Goal: Task Accomplishment & Management: Use online tool/utility

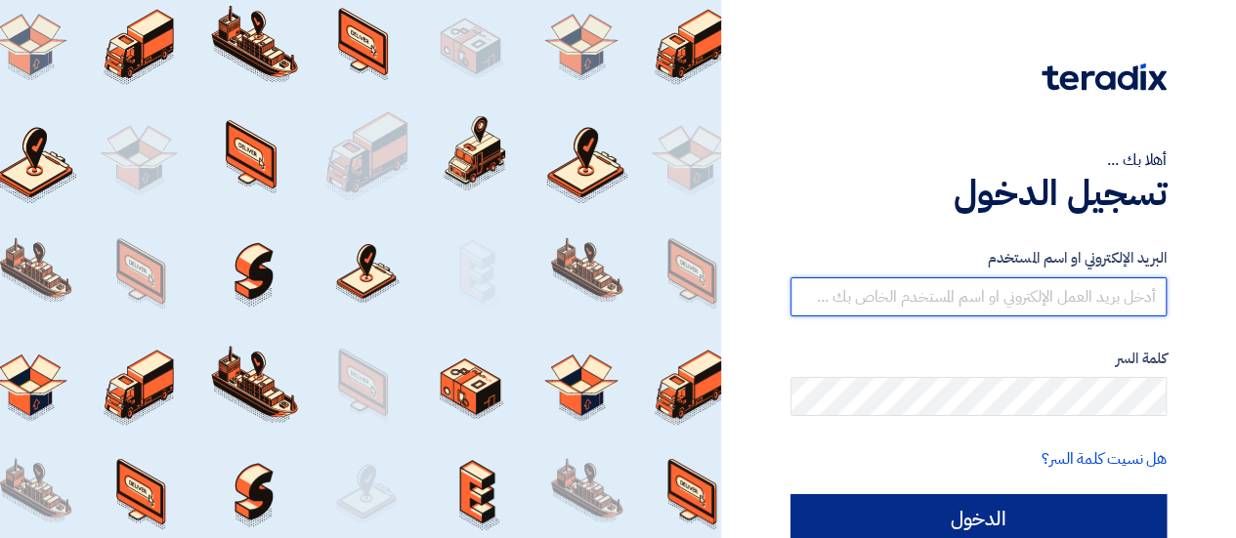
type input "[EMAIL_ADDRESS][DOMAIN_NAME]"
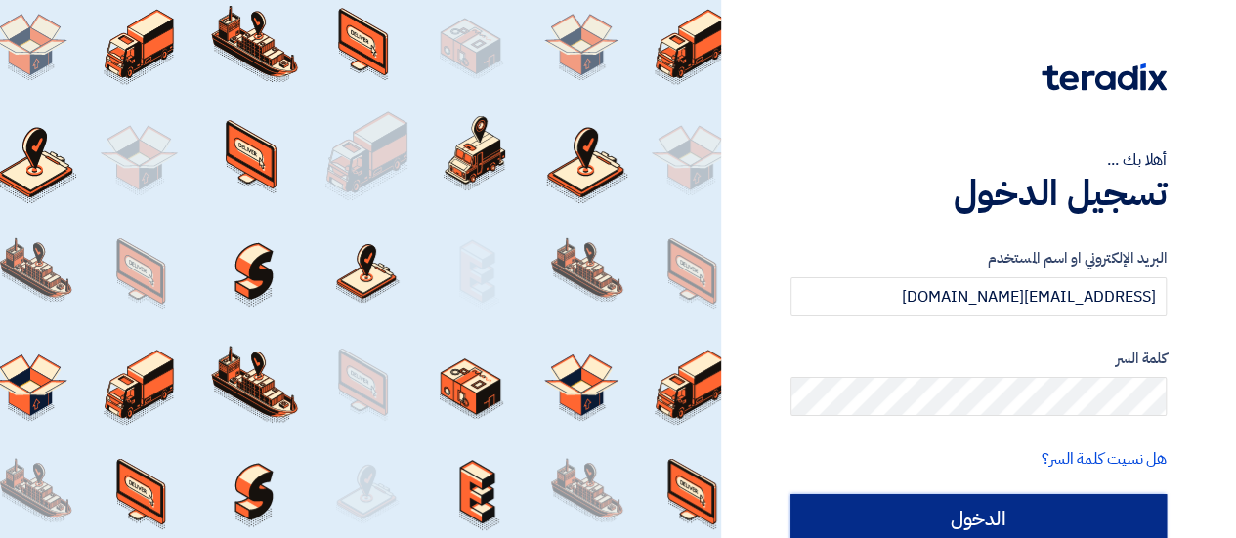
click at [912, 510] on input "الدخول" at bounding box center [978, 518] width 376 height 49
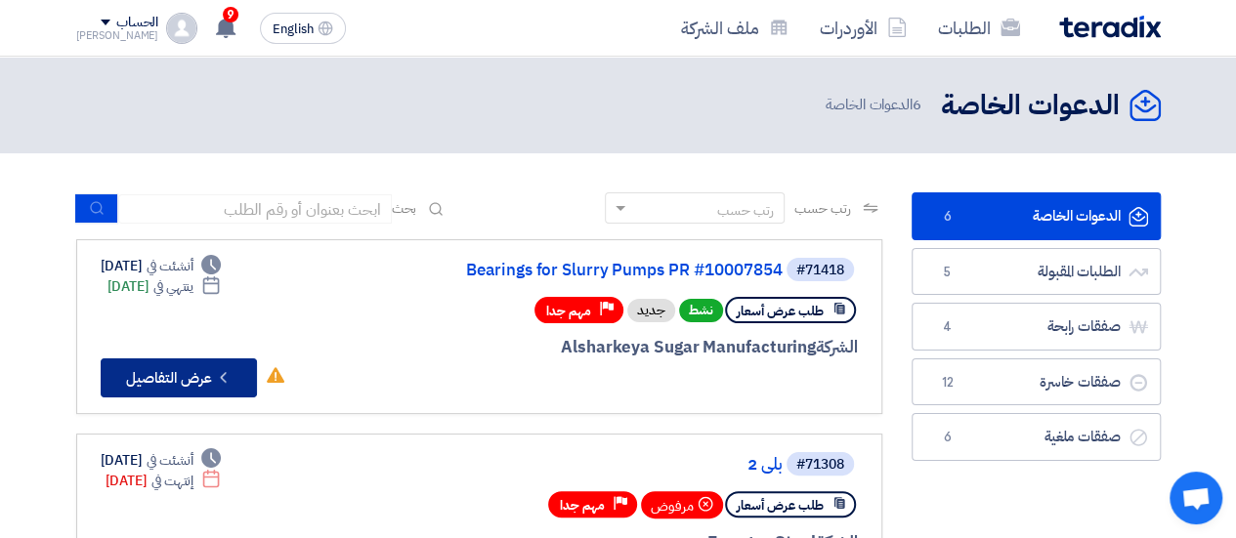
click at [195, 362] on button "Check details عرض التفاصيل" at bounding box center [179, 378] width 156 height 39
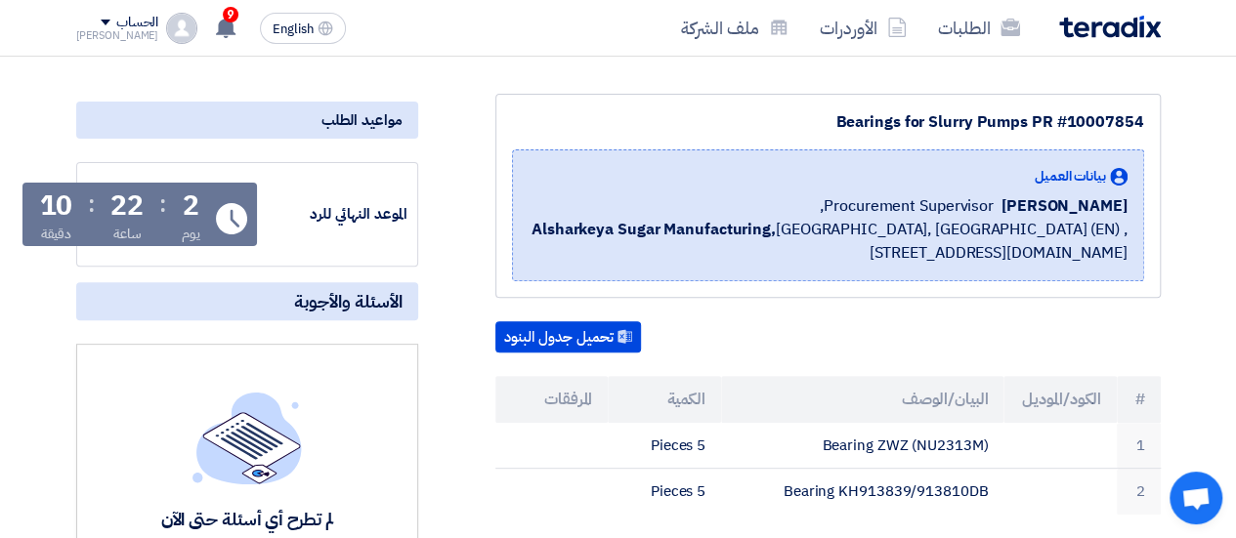
scroll to position [391, 0]
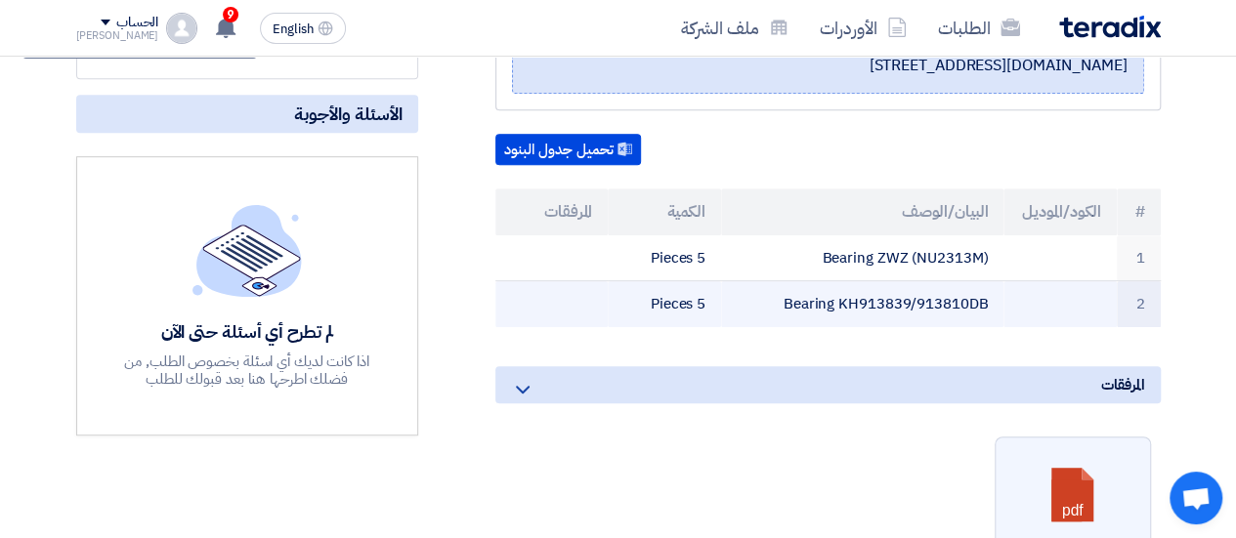
drag, startPoint x: 859, startPoint y: 304, endPoint x: 910, endPoint y: 308, distance: 51.0
click at [910, 308] on td "Bearing KH913839/913810DB" at bounding box center [862, 304] width 282 height 46
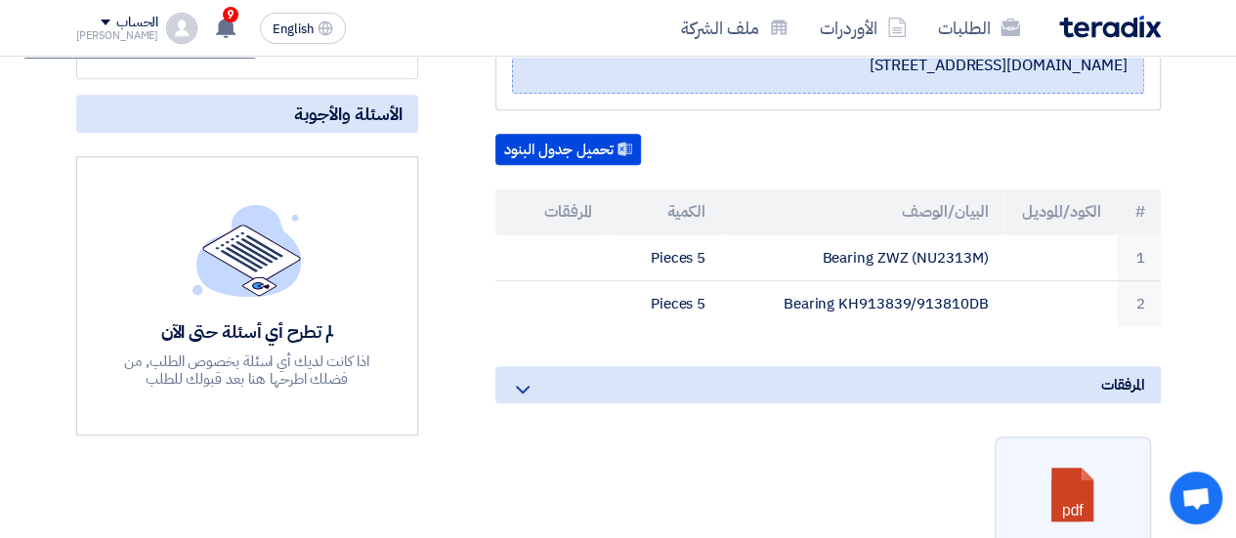
copy td "913839"
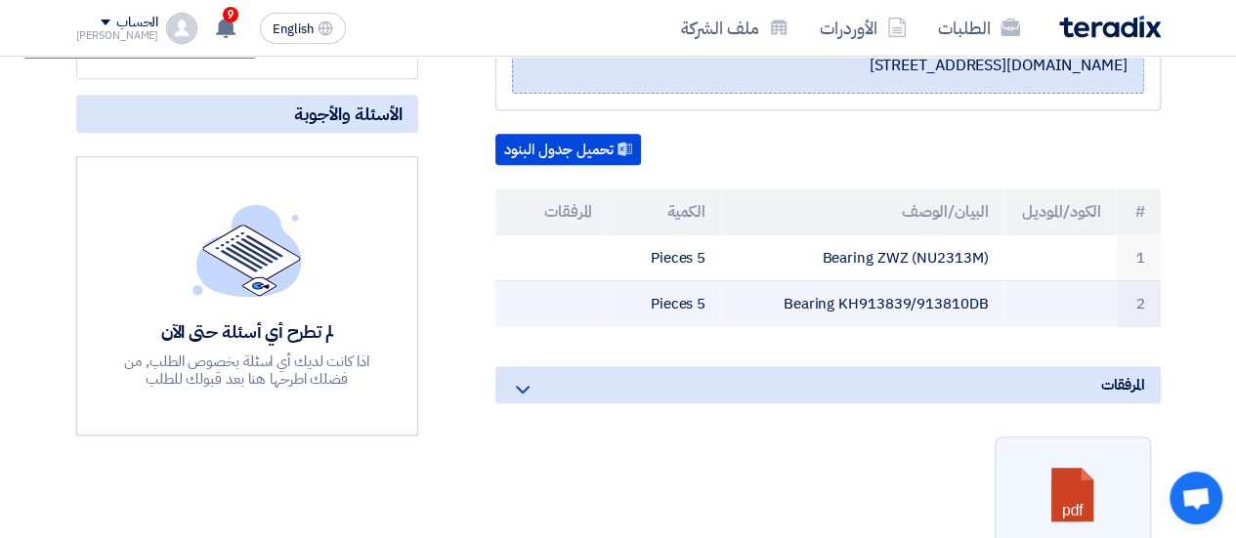
drag, startPoint x: 842, startPoint y: 294, endPoint x: 987, endPoint y: 300, distance: 144.7
click at [987, 300] on td "Bearing KH913839/913810DB" at bounding box center [862, 304] width 282 height 46
copy td "KH913839/913810DB"
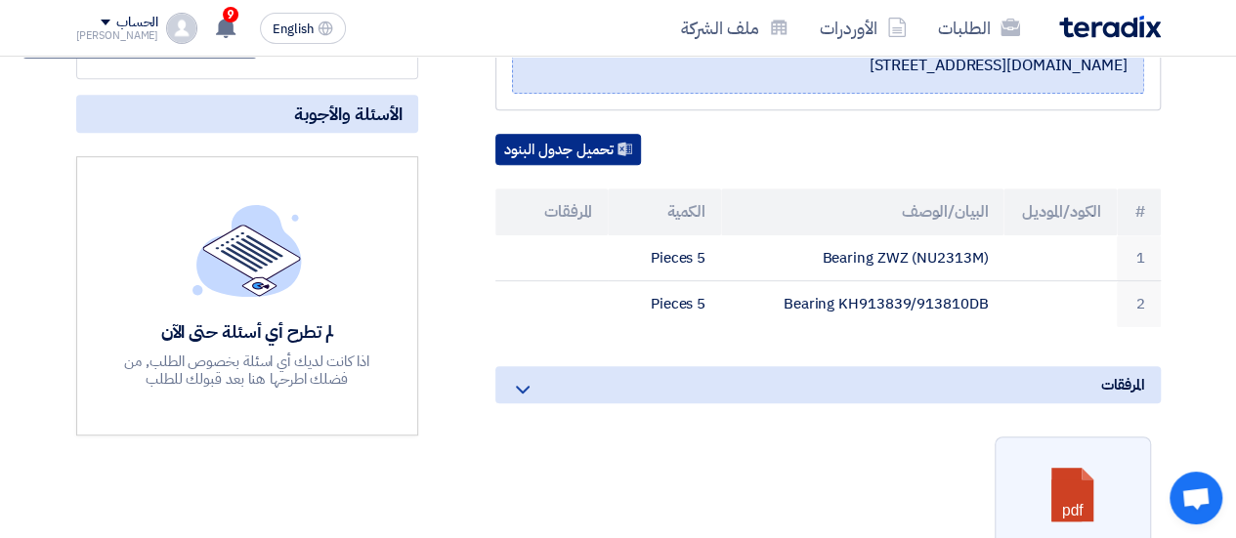
click at [568, 157] on button "تحميل جدول البنود" at bounding box center [568, 149] width 146 height 31
click at [688, 131] on div "Bearings for Slurry Pumps PR #10007854 بيانات العميل [PERSON_NAME] Procurement …" at bounding box center [804, 398] width 742 height 984
